Goal: Task Accomplishment & Management: Use online tool/utility

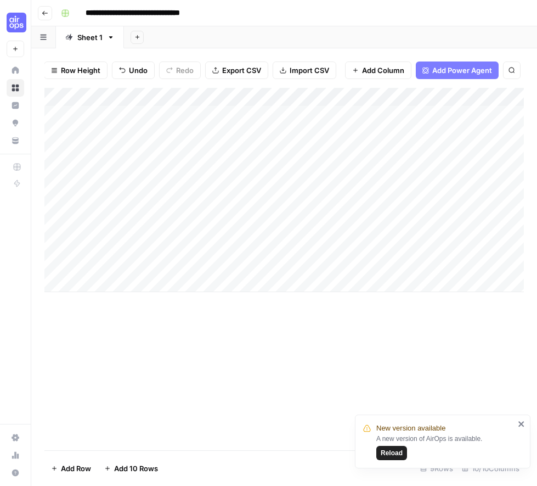
click at [391, 450] on span "Reload" at bounding box center [392, 453] width 22 height 10
